Goal: Task Accomplishment & Management: Manage account settings

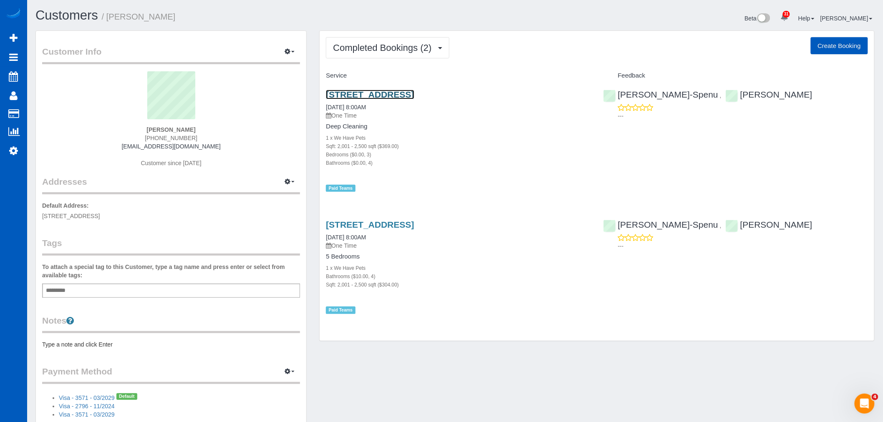
click at [395, 94] on link "2938 63rd Ct Se, Auburn, WA 98092" at bounding box center [370, 95] width 88 height 10
click at [375, 51] on span "Completed Bookings (2)" at bounding box center [384, 48] width 103 height 10
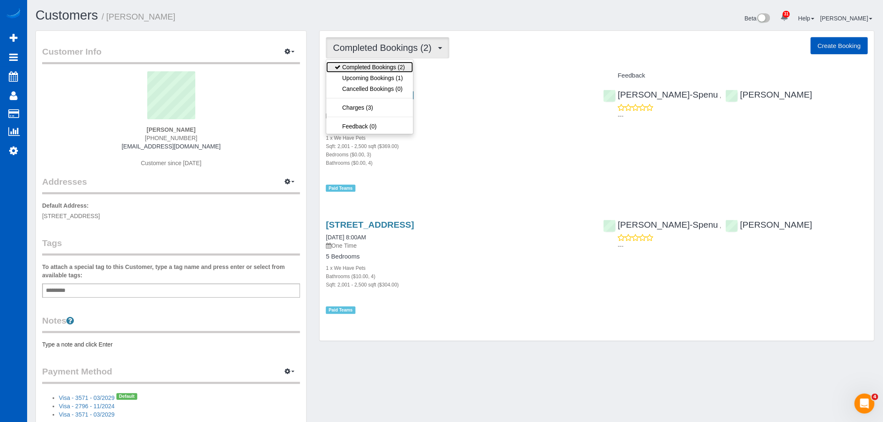
click at [373, 73] on link "Completed Bookings (2)" at bounding box center [369, 67] width 87 height 11
click at [366, 51] on span "Completed Bookings (2)" at bounding box center [384, 48] width 103 height 10
click at [366, 76] on link "Upcoming Bookings (1)" at bounding box center [369, 78] width 87 height 11
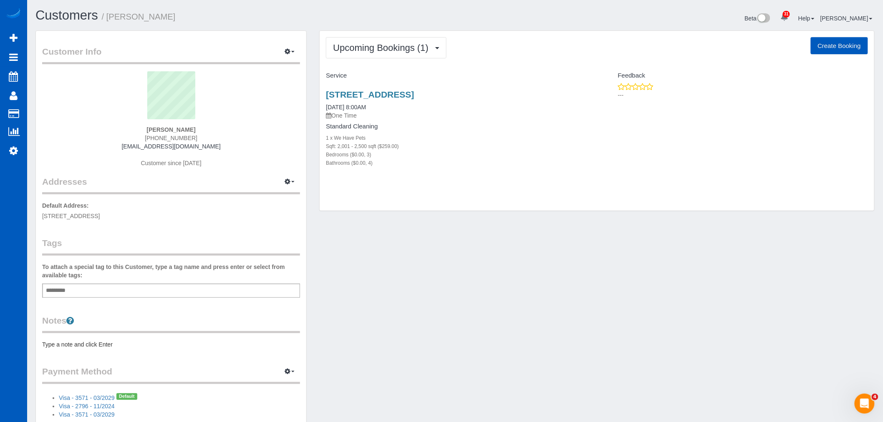
click at [374, 60] on div "Upcoming Bookings (1) Completed Bookings (2) Upcoming Bookings (1) Cancelled Bo…" at bounding box center [597, 121] width 554 height 180
click at [377, 55] on button "Upcoming Bookings (1)" at bounding box center [386, 47] width 121 height 21
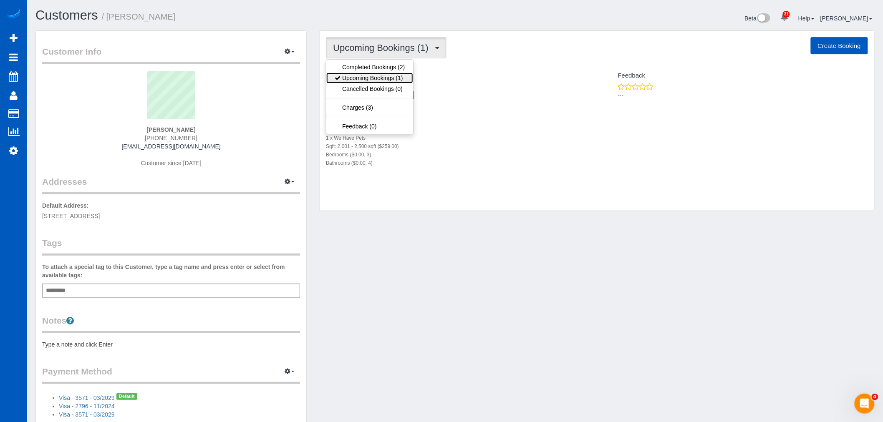
click at [380, 77] on link "Upcoming Bookings (1)" at bounding box center [369, 78] width 87 height 11
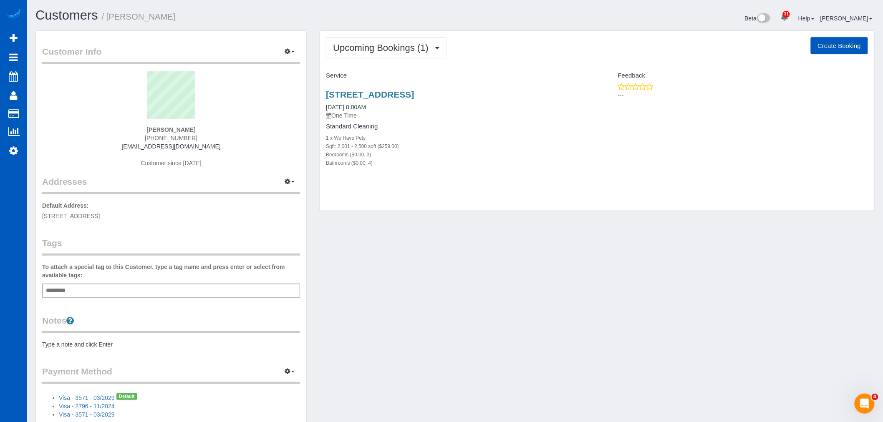
click at [450, 147] on div "Sqft: 2,001 - 2,500 sqft ($259.00)" at bounding box center [458, 146] width 264 height 8
click at [383, 93] on link "2938 63rd Ct Se, Auburn, WA 98092" at bounding box center [370, 95] width 88 height 10
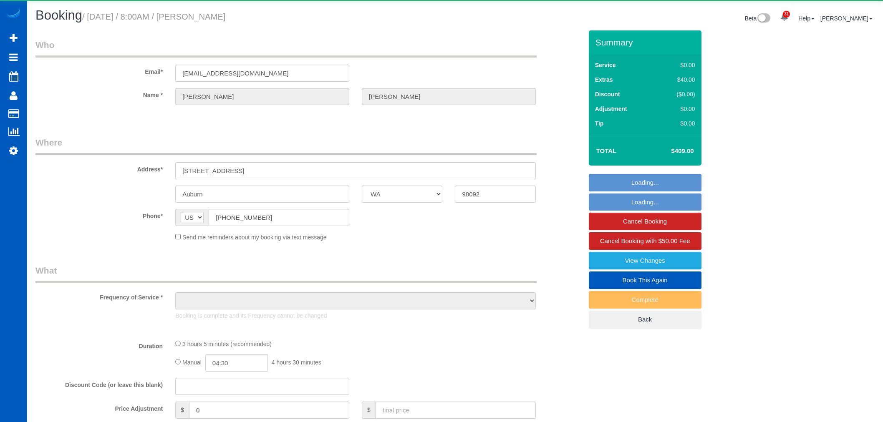
select select "WA"
select select "object:1135"
select select "199"
select select "2001"
select select "3"
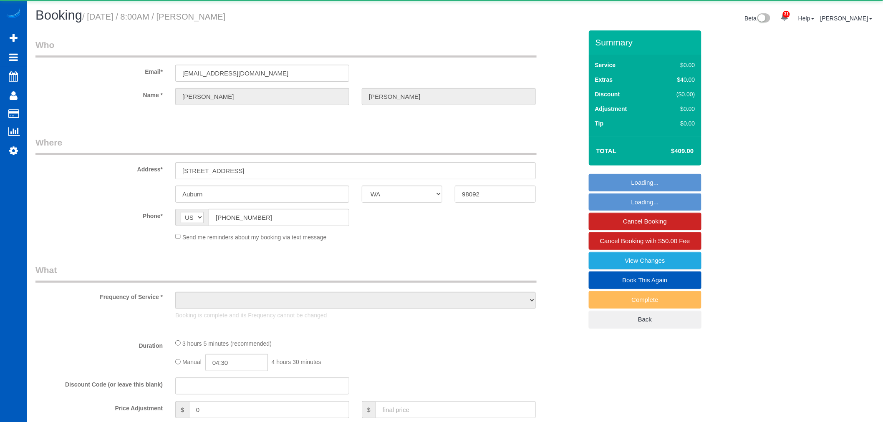
select select "4"
select select "number:10"
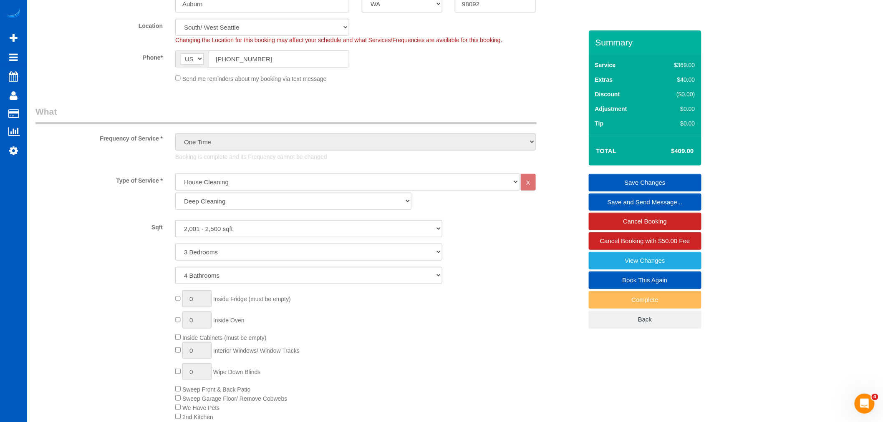
scroll to position [5, 0]
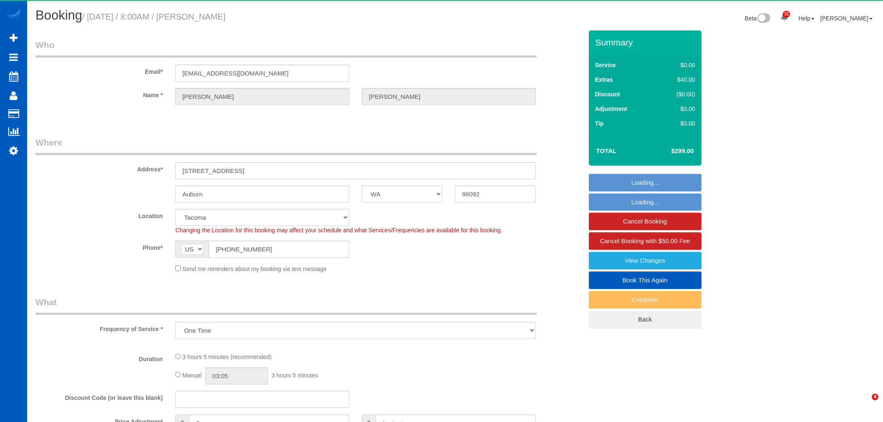
select select "WA"
select select "object:978"
select select "string:fspay-fbff474c-d7b8-4541-b73b-d923f8489dd4"
select select "199"
select select "2001"
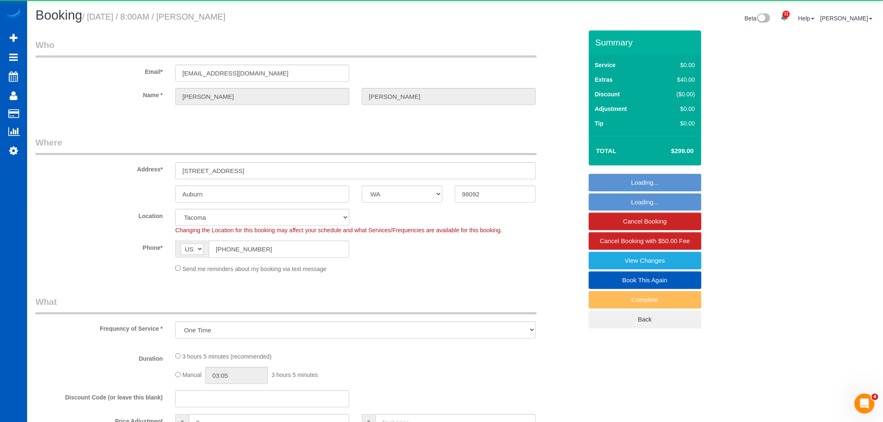
select select "3"
select select "4"
select select "spot1"
select select "number:10"
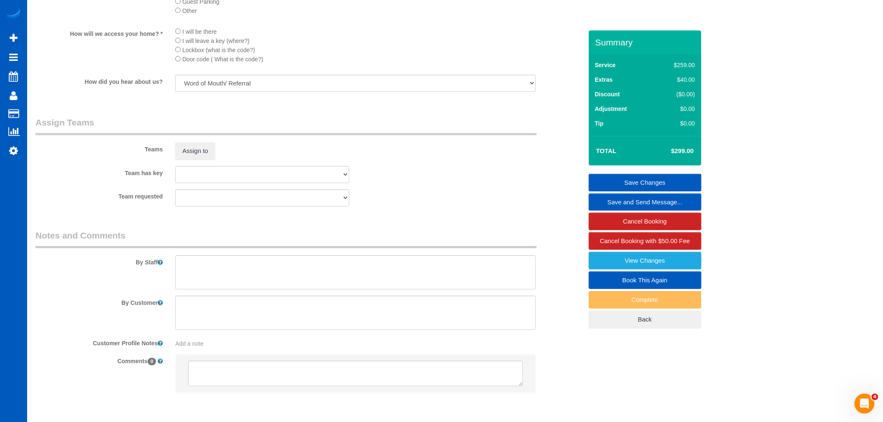
scroll to position [1020, 0]
